Goal: Task Accomplishment & Management: Use online tool/utility

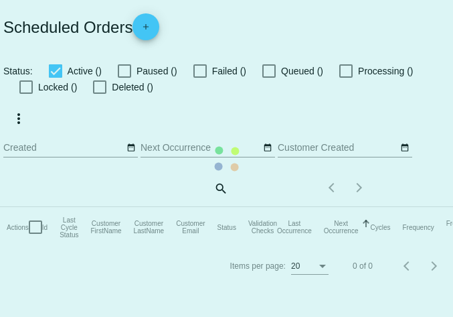
checkbox input "true"
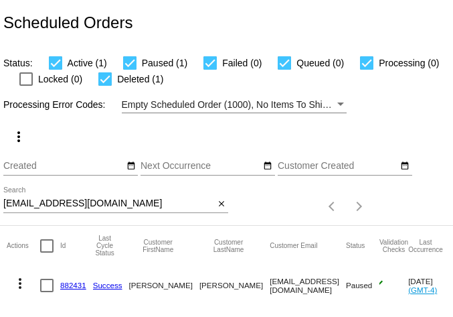
click at [114, 204] on input "[EMAIL_ADDRESS][DOMAIN_NAME]" at bounding box center [108, 203] width 211 height 11
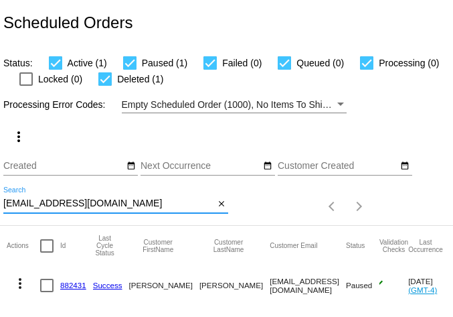
click at [114, 204] on input "[EMAIL_ADDRESS][DOMAIN_NAME]" at bounding box center [108, 203] width 211 height 11
paste input "[EMAIL_ADDRESS][DOMAIN_NAME]"
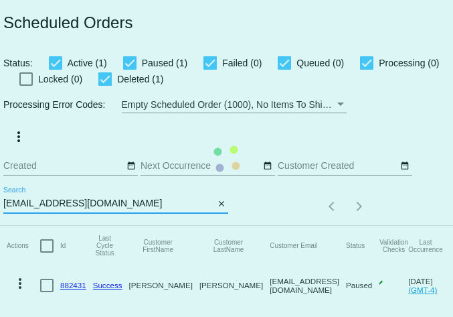
type input "[EMAIL_ADDRESS][DOMAIN_NAME]"
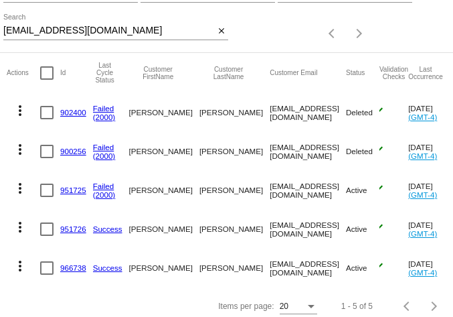
scroll to position [181, 0]
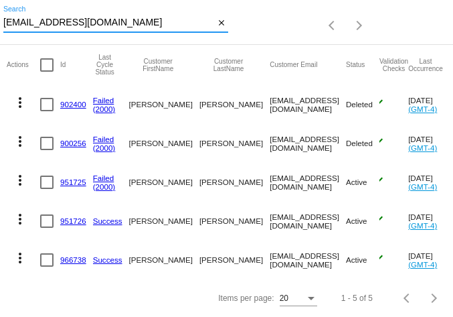
click at [21, 177] on mat-icon "more_vert" at bounding box center [20, 180] width 16 height 16
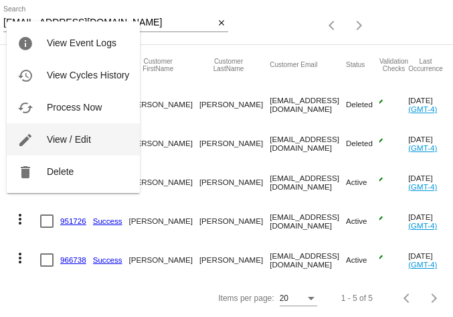
click at [77, 137] on span "View / Edit" at bounding box center [69, 139] width 44 height 11
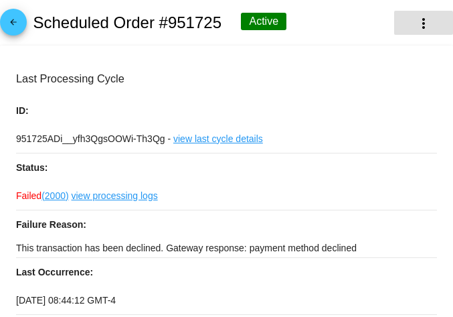
click at [432, 24] on button "more_vert" at bounding box center [423, 23] width 59 height 24
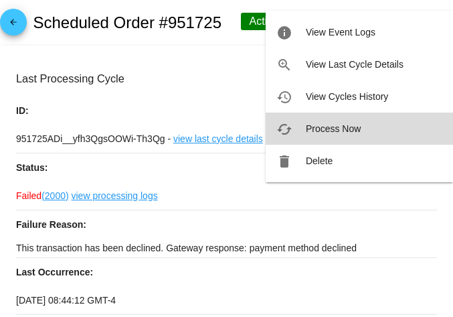
click at [333, 120] on button "cached Process Now" at bounding box center [359, 128] width 187 height 32
